Goal: Find specific page/section: Find specific page/section

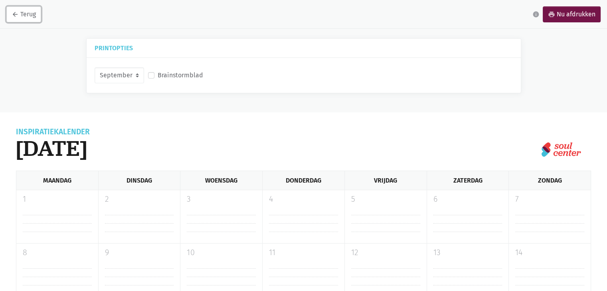
click at [14, 11] on icon "arrow_back" at bounding box center [15, 14] width 7 height 7
drag, startPoint x: 605, startPoint y: 16, endPoint x: 594, endPoint y: 88, distance: 73.6
click at [594, 88] on div "arrow_back Terug info print Nu afdrukken Printopties September Oktober November…" at bounding box center [303, 246] width 607 height 454
click at [158, 74] on label "Brainstormblad" at bounding box center [181, 75] width 46 height 10
click at [150, 74] on input "Brainstormblad" at bounding box center [151, 74] width 6 height 8
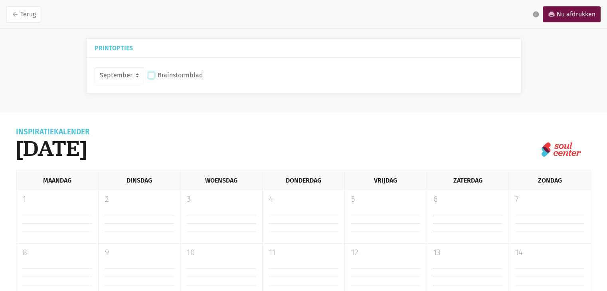
checkbox input "true"
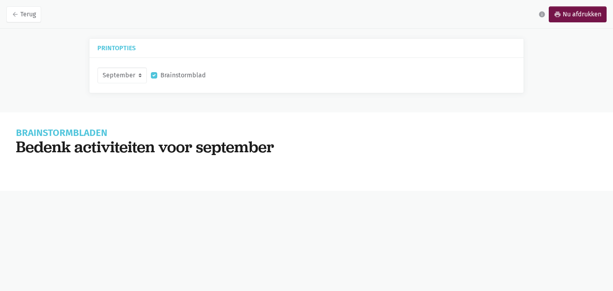
click at [607, 115] on div "Brainstormbladen Bedenk activiteiten voor september Jouw activiteiten Zend acti…" at bounding box center [306, 152] width 613 height 79
click at [12, 15] on icon "arrow_back" at bounding box center [15, 14] width 7 height 7
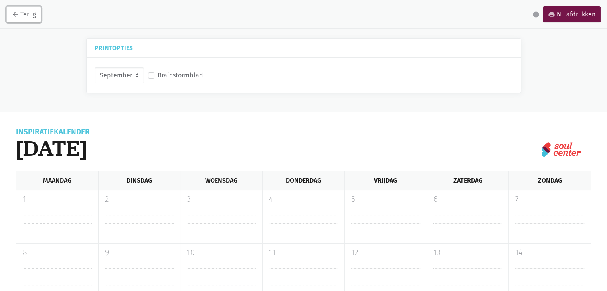
click at [30, 12] on link "arrow_back Terug" at bounding box center [23, 14] width 35 height 16
